Goal: Task Accomplishment & Management: Manage account settings

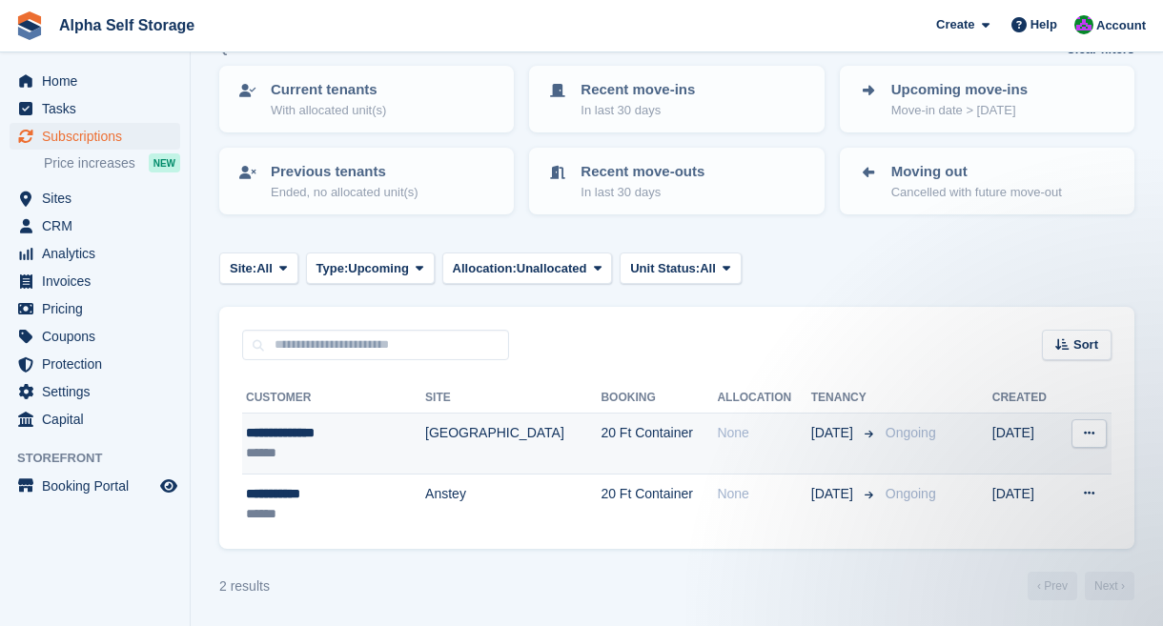
click at [491, 440] on td "[GEOGRAPHIC_DATA]" at bounding box center [512, 444] width 175 height 61
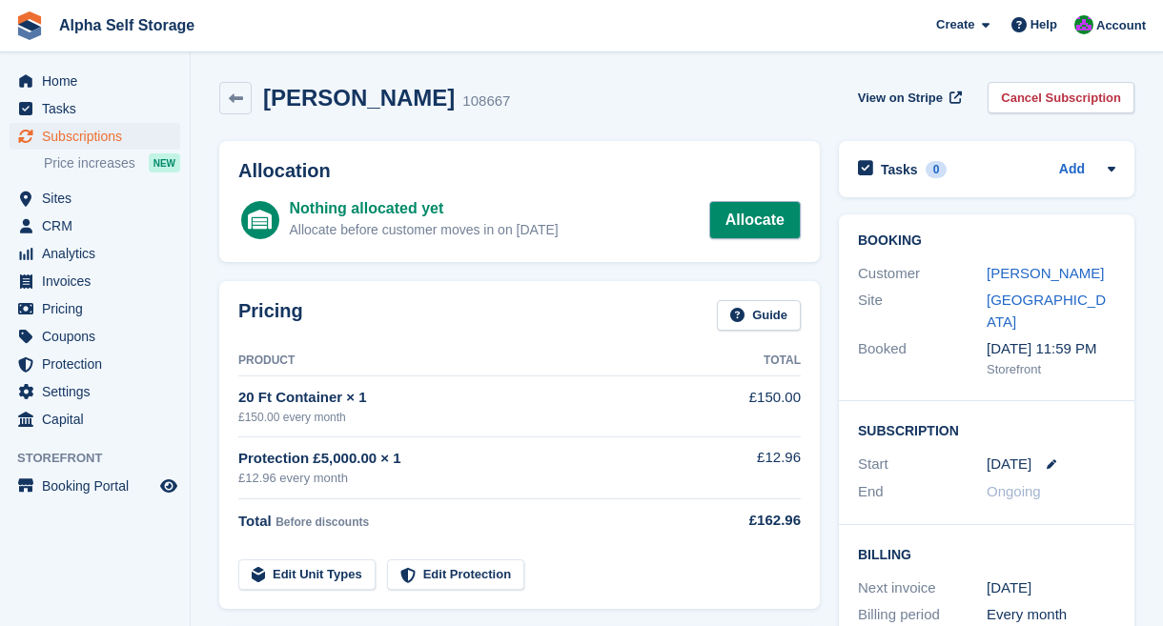
click at [758, 220] on link "Allocate" at bounding box center [754, 220] width 91 height 38
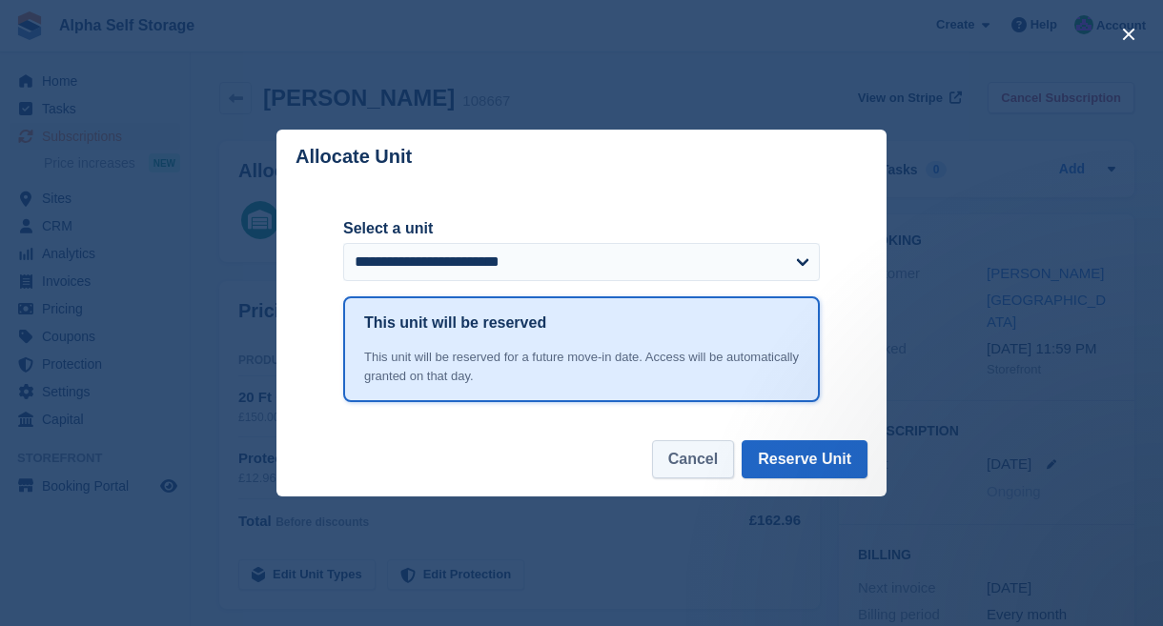
click at [654, 464] on button "Cancel" at bounding box center [693, 459] width 82 height 38
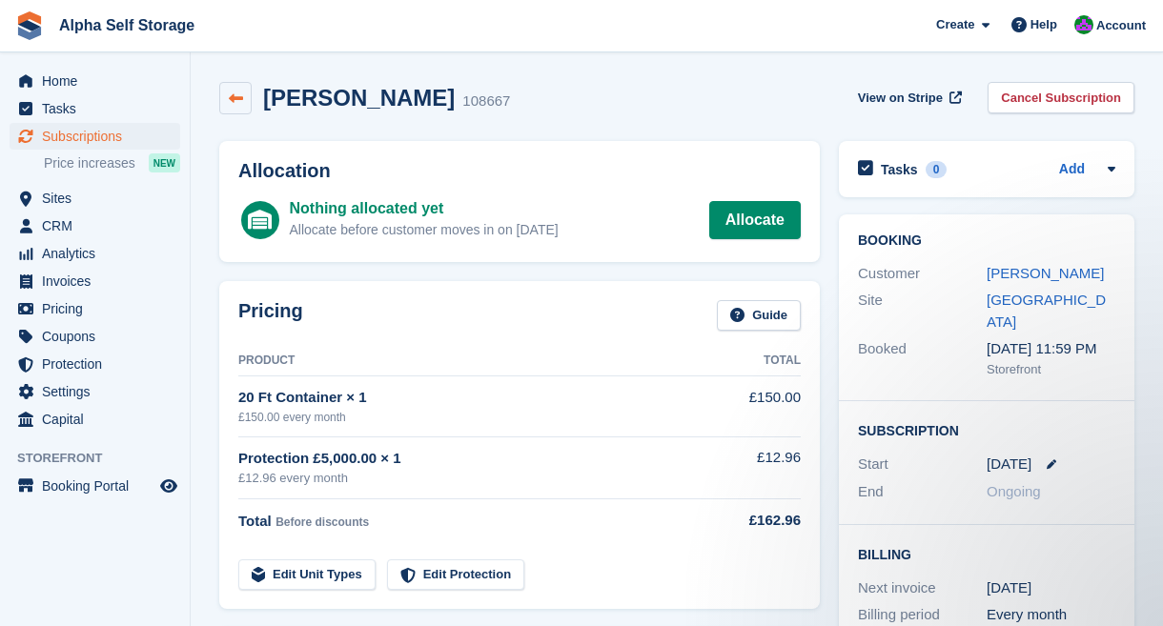
click at [233, 106] on link at bounding box center [235, 98] width 32 height 32
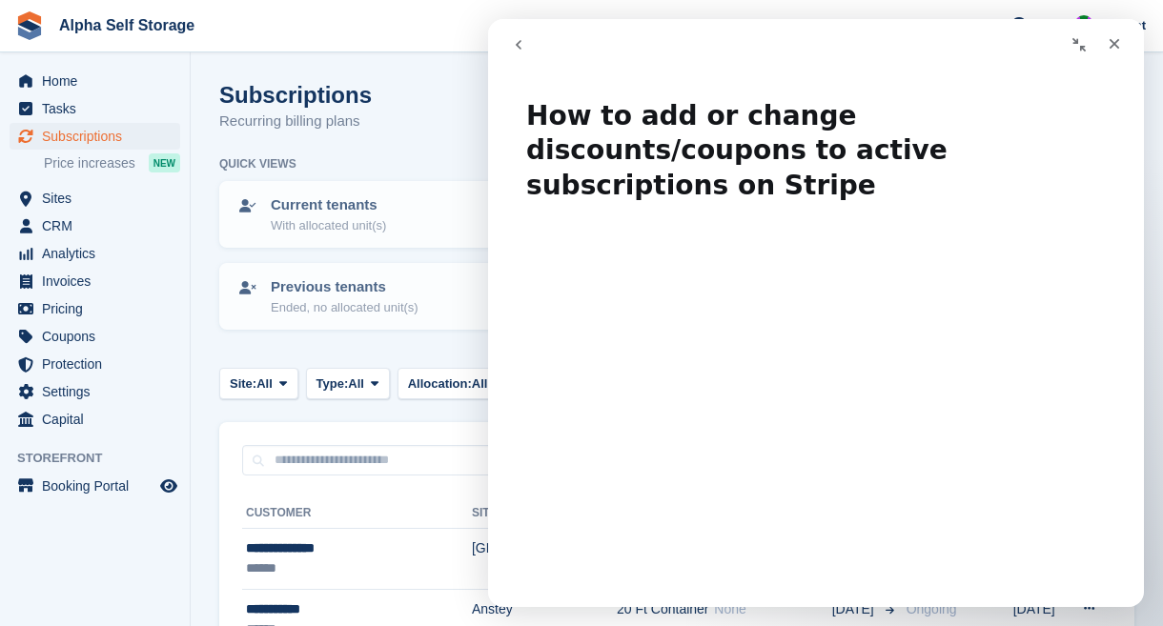
click at [519, 39] on icon "go back" at bounding box center [518, 44] width 15 height 15
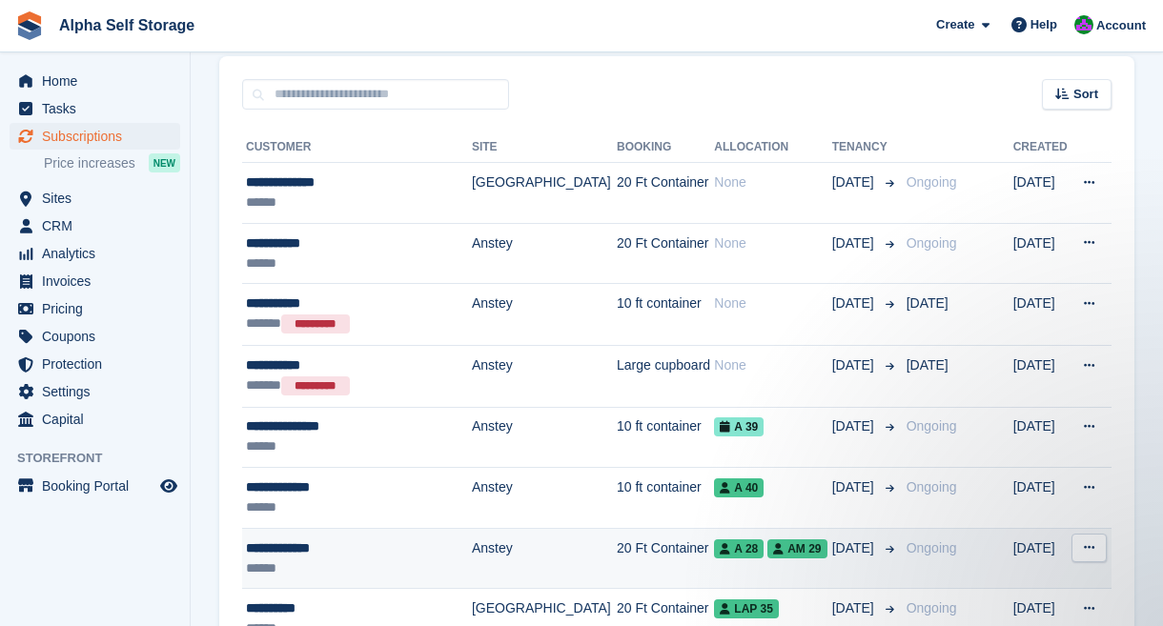
scroll to position [349, 0]
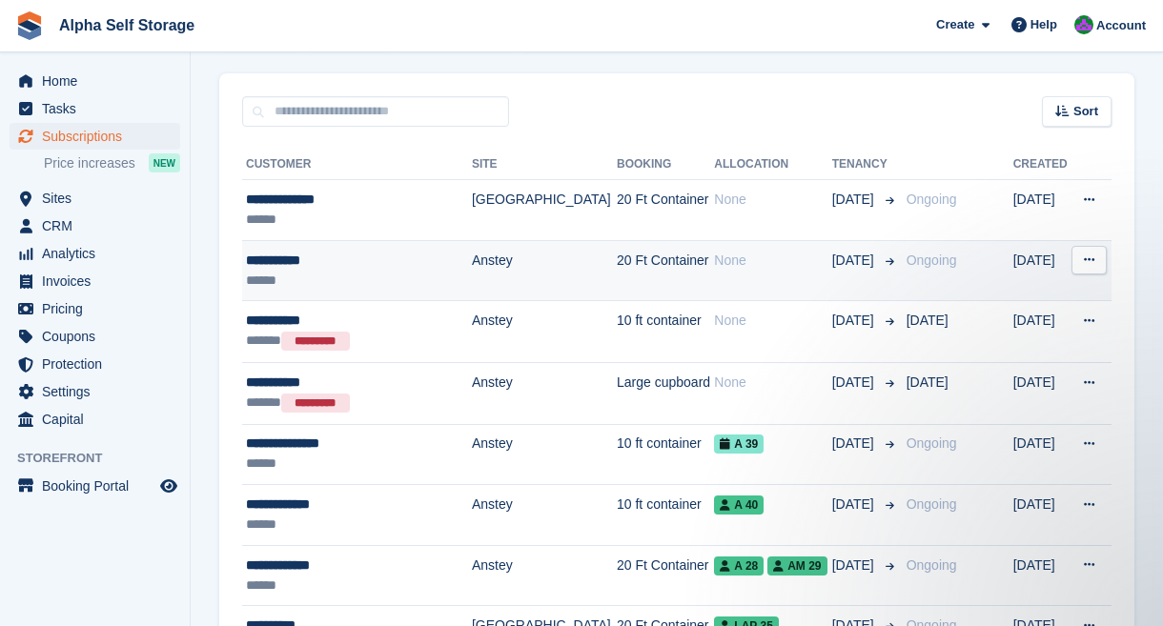
click at [420, 271] on div "******" at bounding box center [354, 281] width 216 height 20
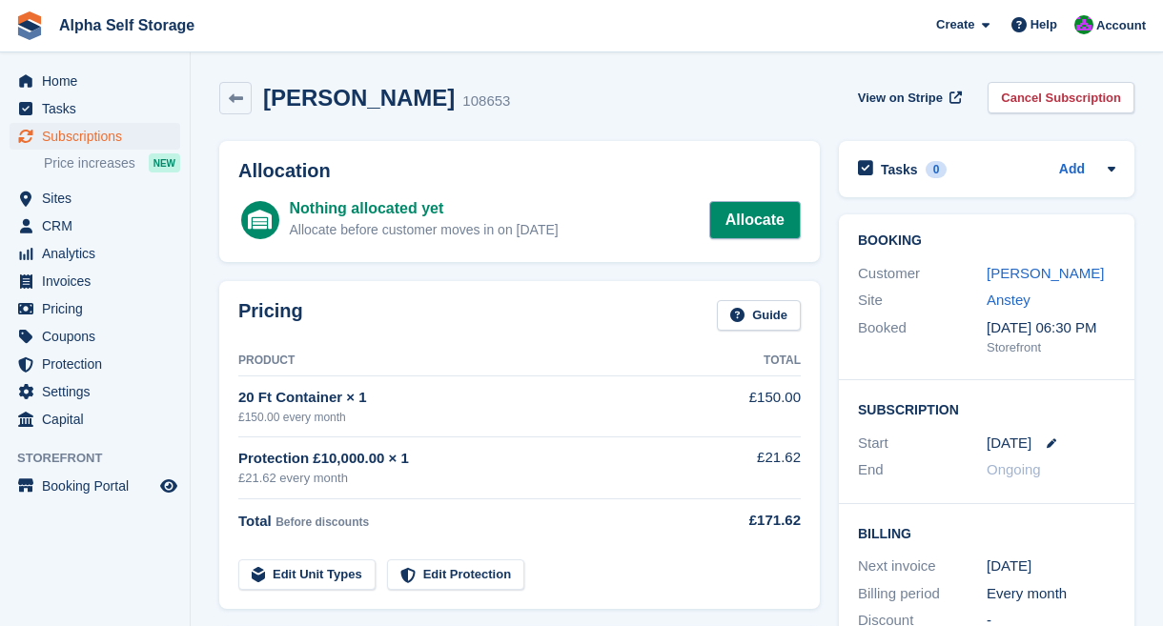
click at [743, 213] on link "Allocate" at bounding box center [754, 220] width 91 height 38
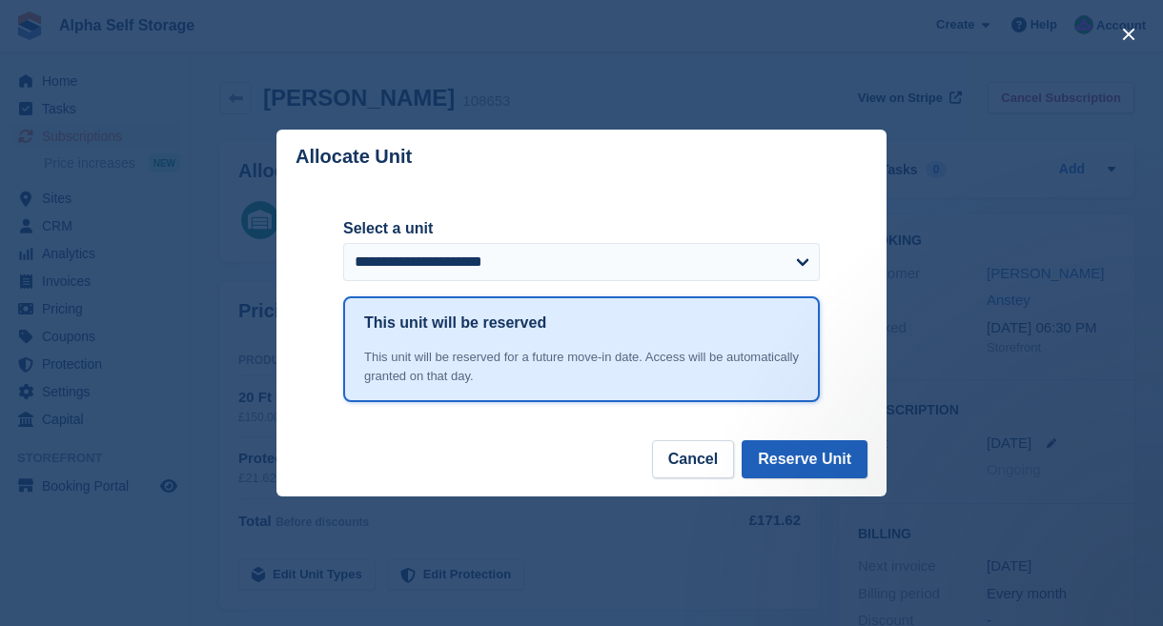
click at [811, 459] on button "Reserve Unit" at bounding box center [804, 459] width 126 height 38
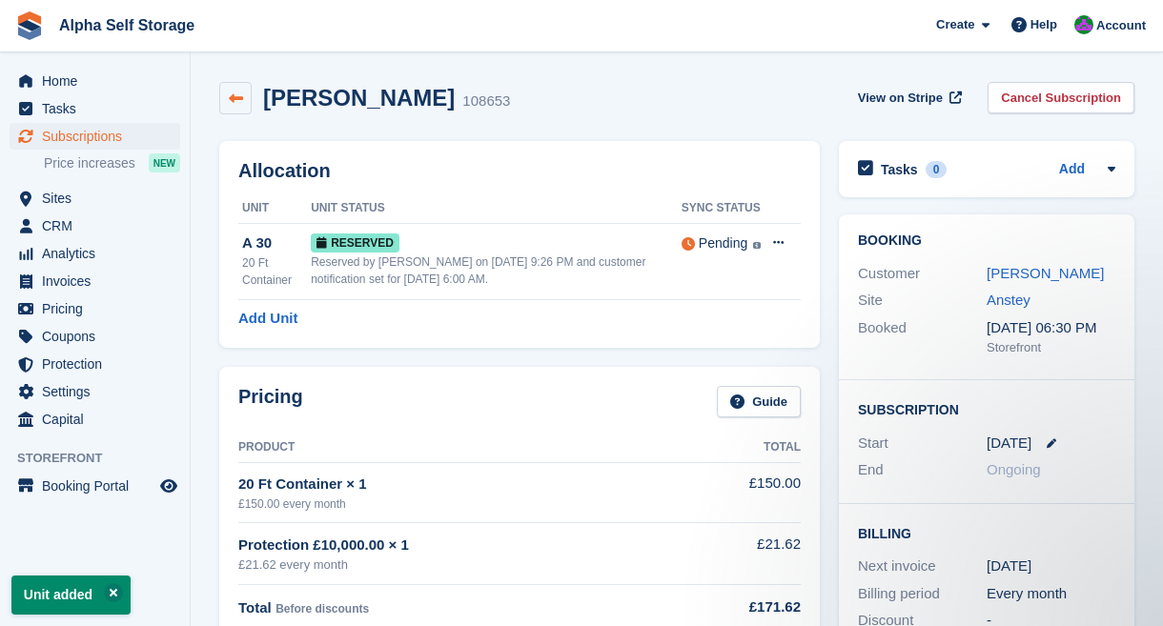
click at [231, 89] on link at bounding box center [235, 98] width 32 height 32
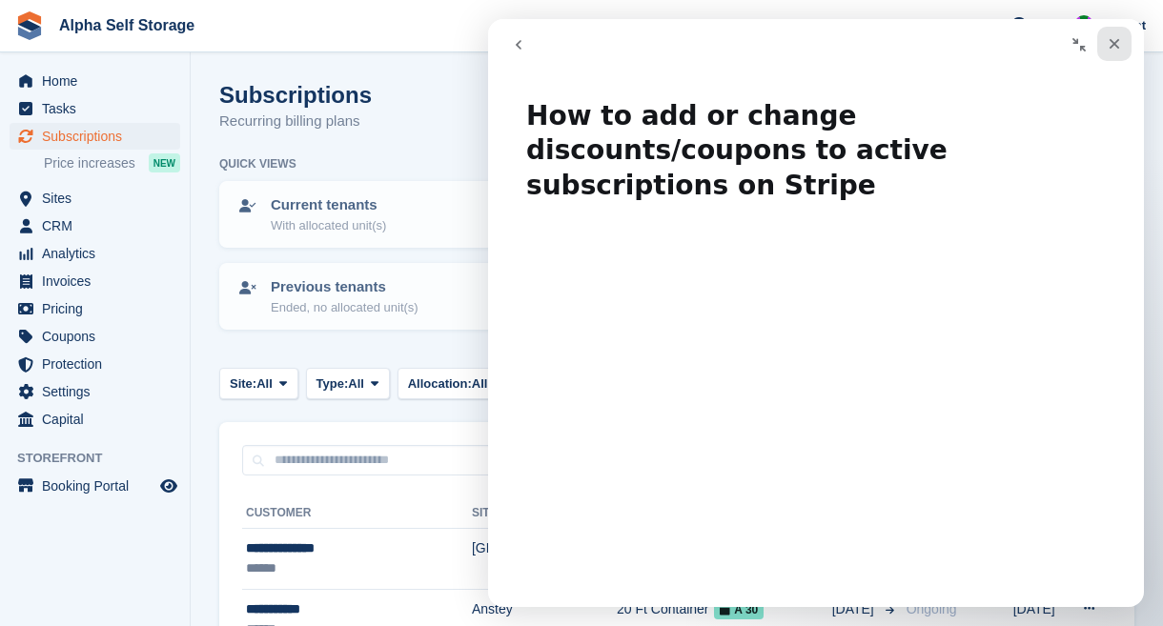
click at [1124, 39] on div "Close" at bounding box center [1114, 44] width 34 height 34
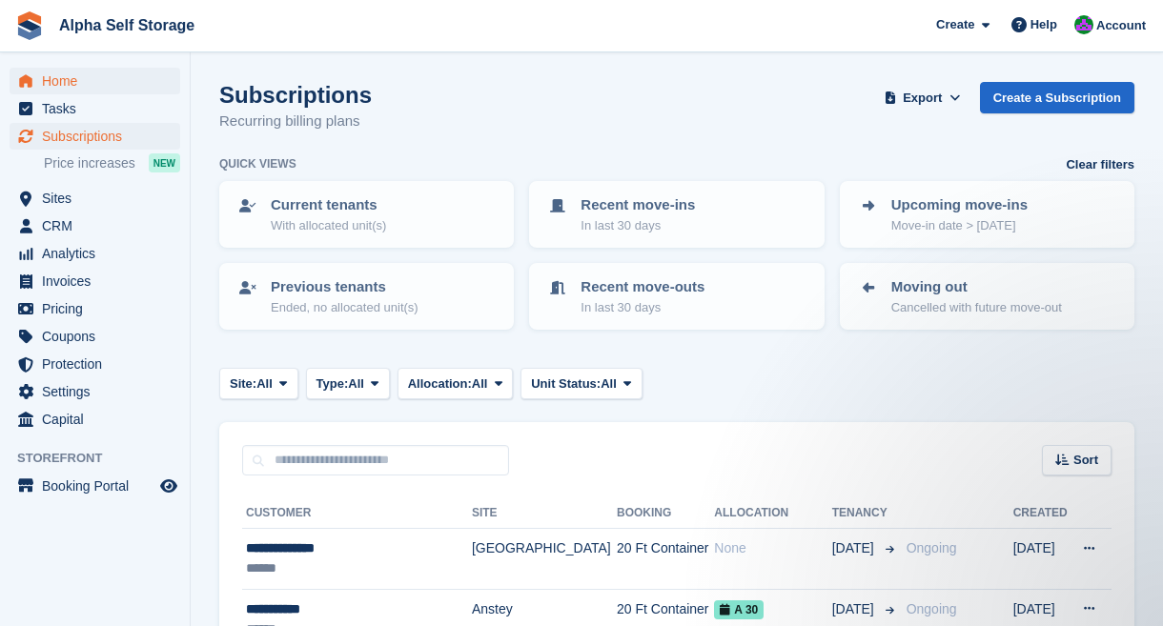
click at [72, 91] on span "Home" at bounding box center [99, 81] width 114 height 27
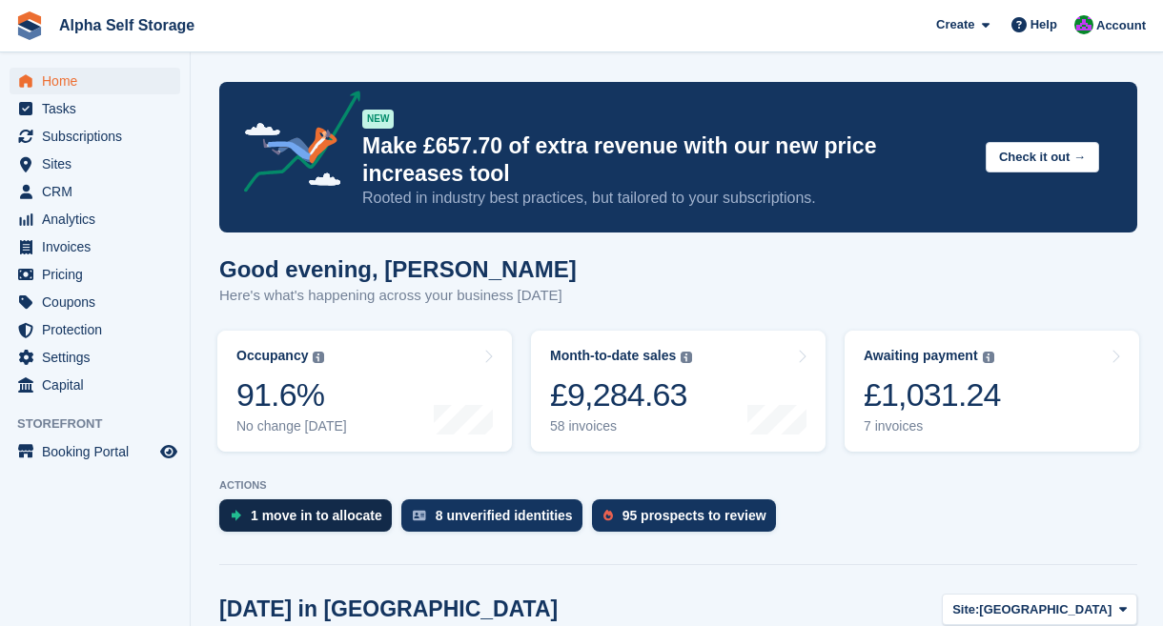
click at [340, 503] on div "1 move in to allocate" at bounding box center [305, 515] width 172 height 32
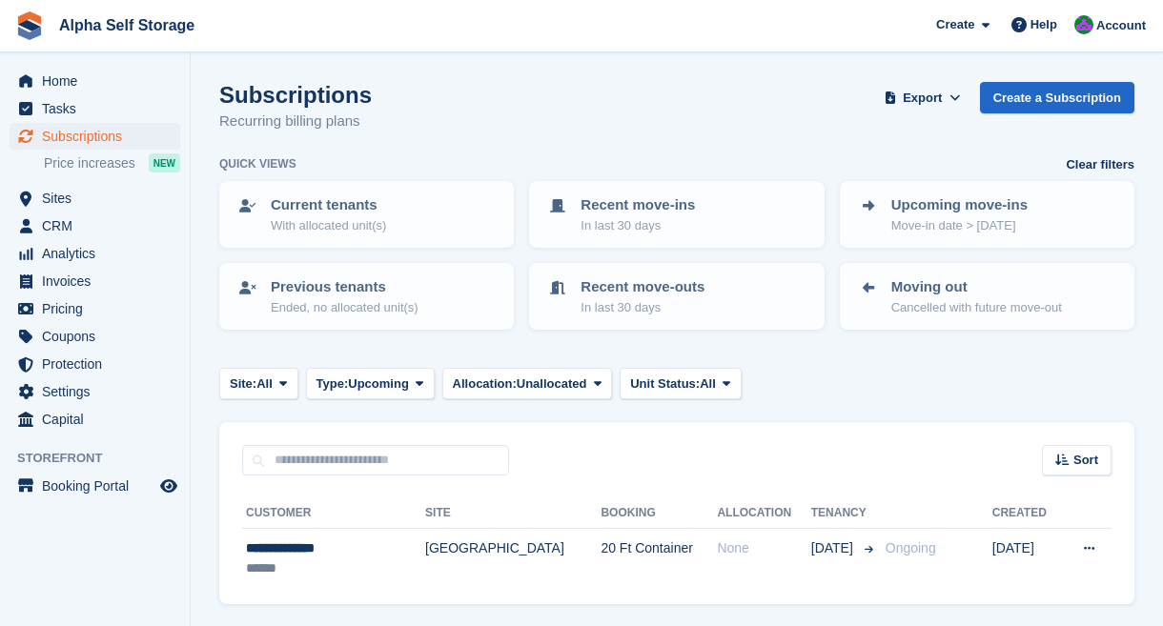
click at [336, 514] on th "Customer" at bounding box center [333, 513] width 183 height 30
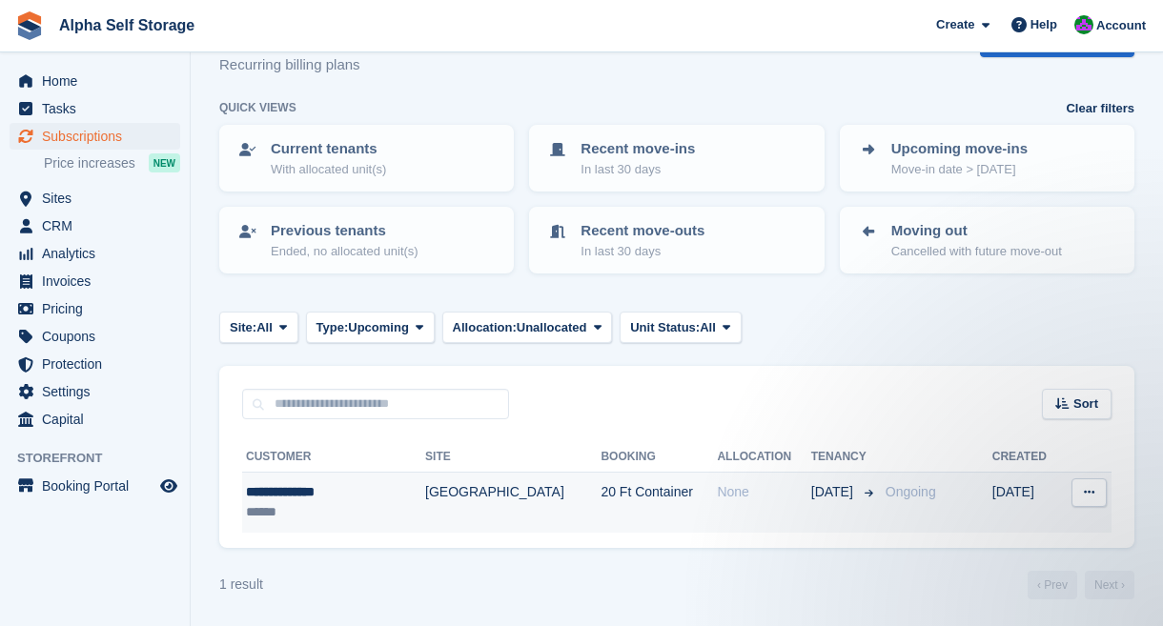
scroll to position [55, 0]
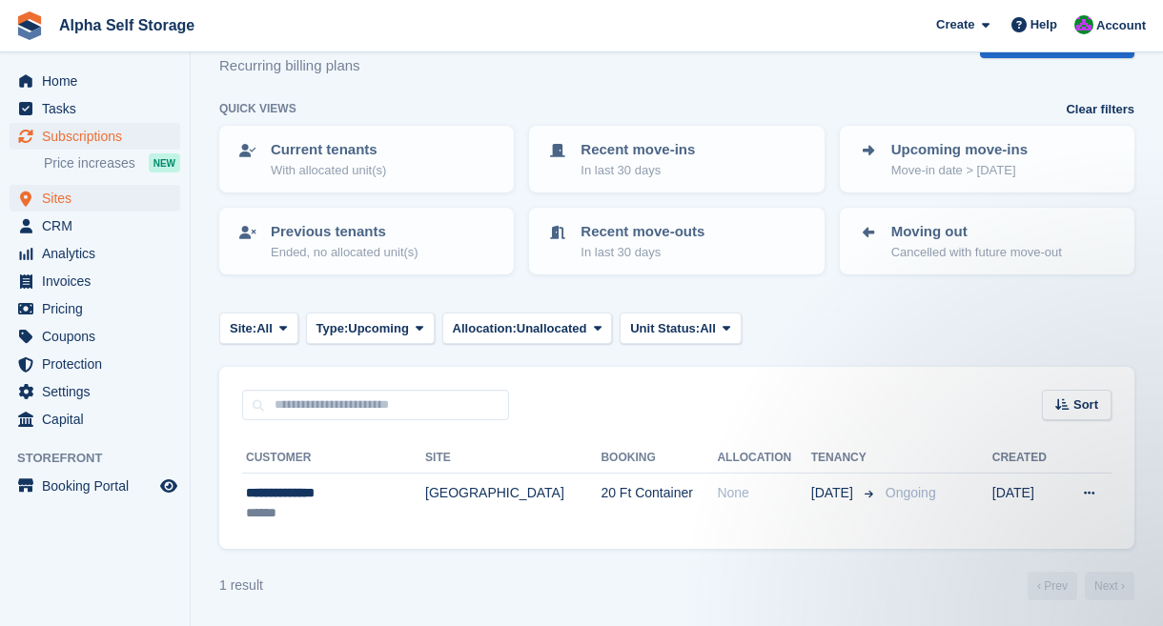
click at [72, 207] on span "Sites" at bounding box center [99, 198] width 114 height 27
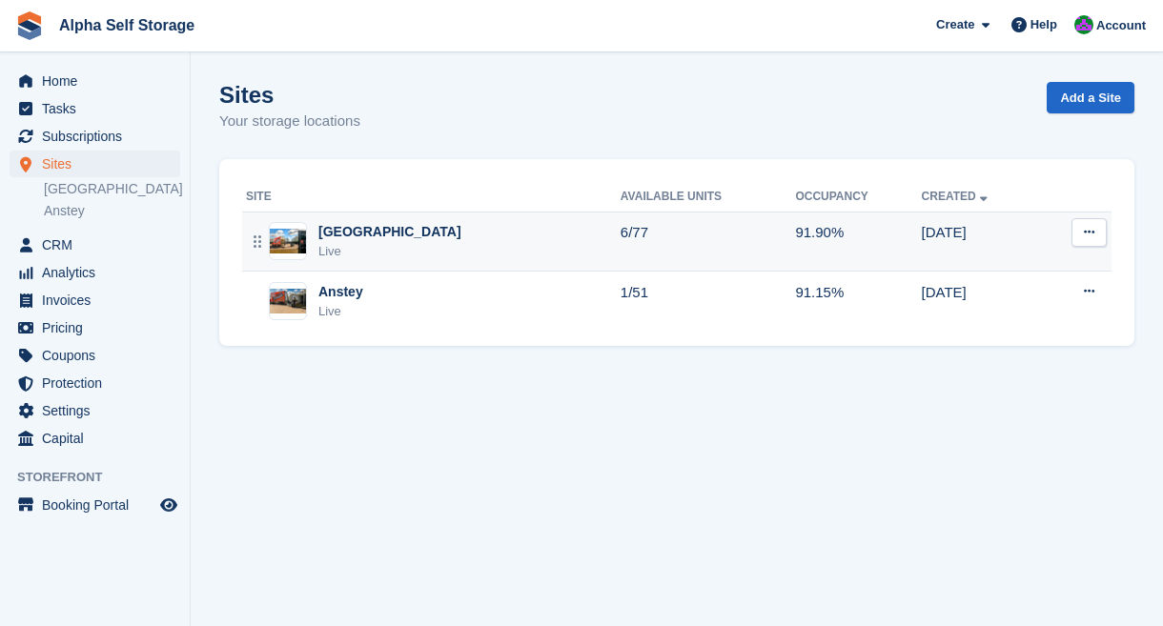
click at [480, 237] on div "[GEOGRAPHIC_DATA] Live" at bounding box center [433, 241] width 375 height 39
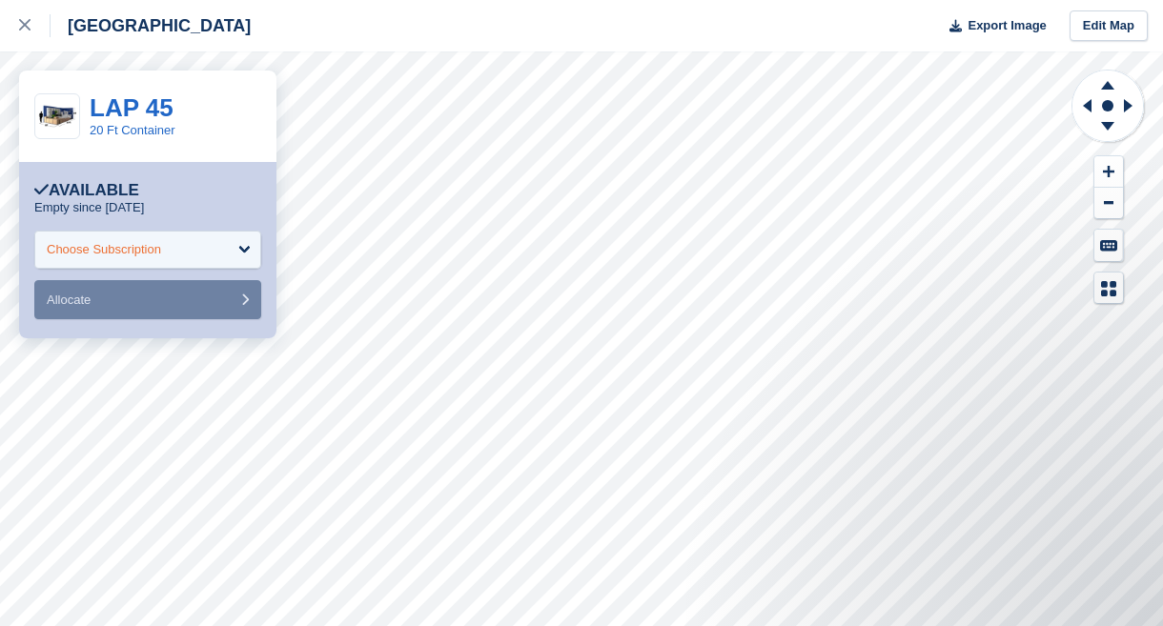
click at [249, 248] on div "Choose Subscription" at bounding box center [147, 250] width 227 height 38
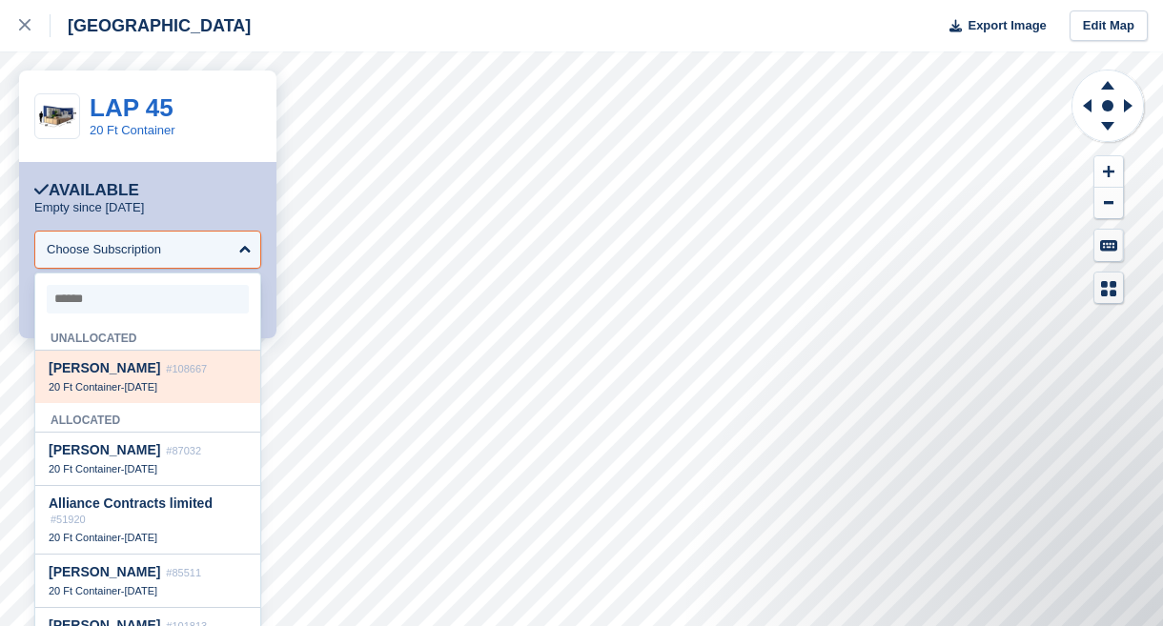
click at [128, 373] on span "[PERSON_NAME]" at bounding box center [105, 367] width 112 height 15
select select "******"
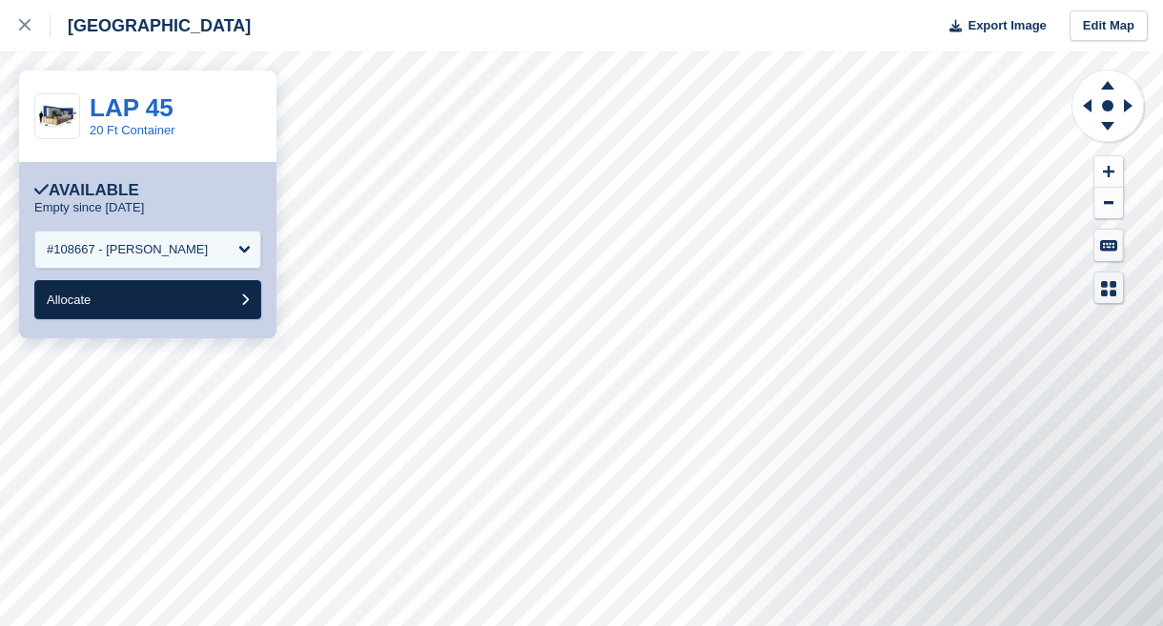
click at [206, 296] on button "Allocate" at bounding box center [147, 299] width 227 height 39
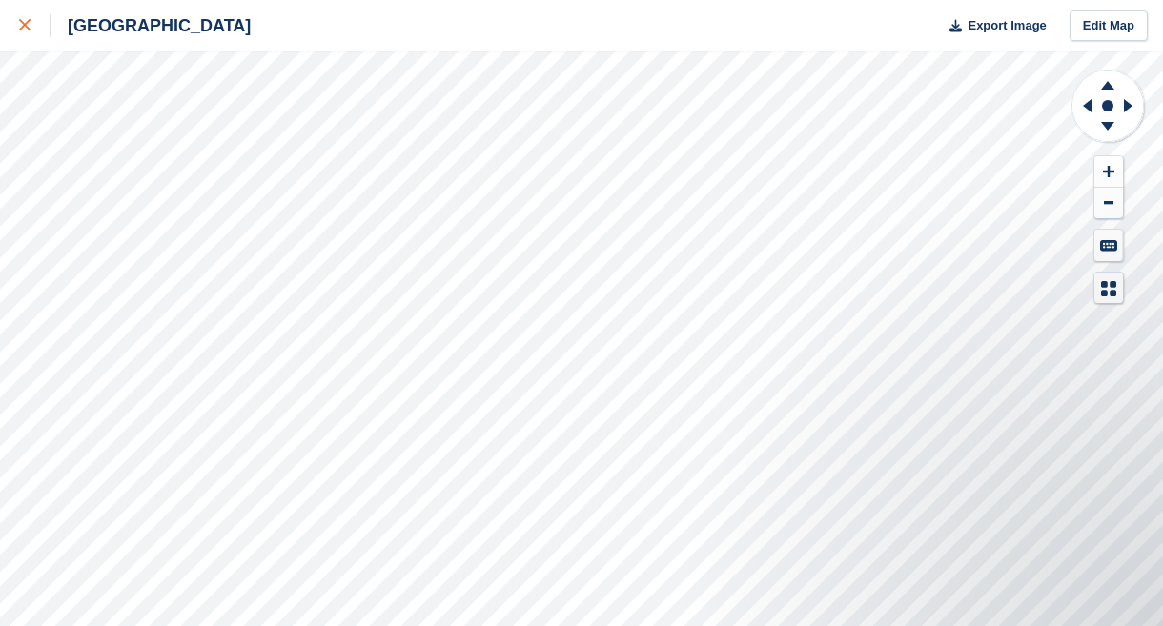
click at [13, 7] on link at bounding box center [25, 25] width 51 height 51
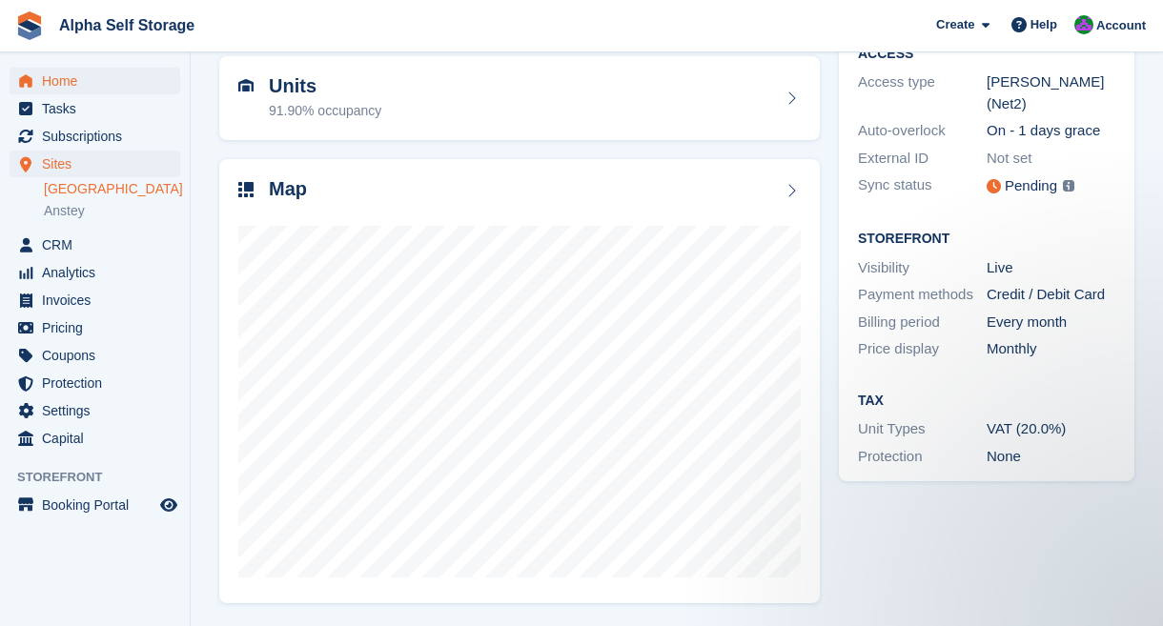
click at [95, 89] on span "Home" at bounding box center [99, 81] width 114 height 27
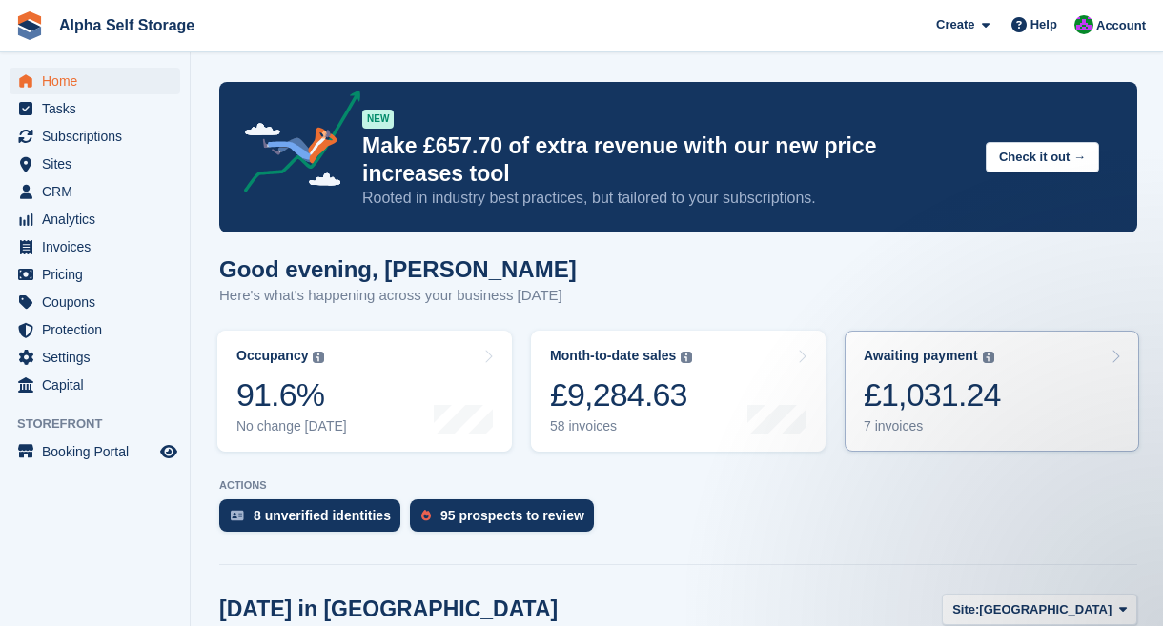
click at [893, 437] on link "Awaiting payment The total outstanding balance on all open invoices. £1,031.24 …" at bounding box center [991, 391] width 294 height 121
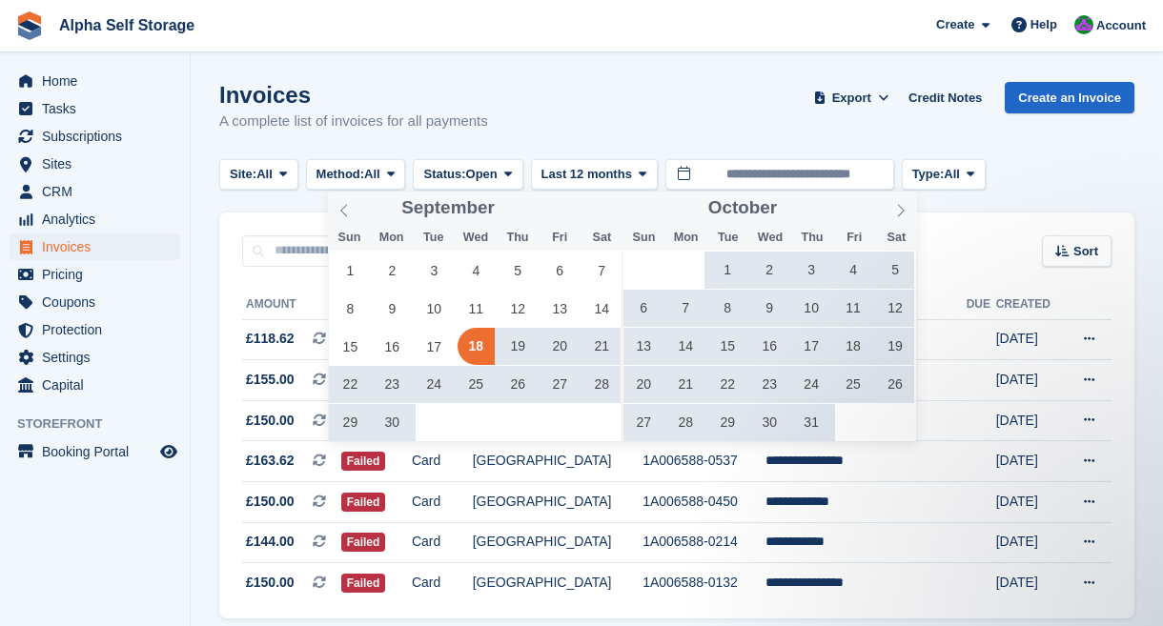
click at [741, 126] on div "Invoices A complete list of invoices for all payments Export Export Invoices Ex…" at bounding box center [676, 118] width 915 height 73
